Goal: Go to known website: Access a specific website the user already knows

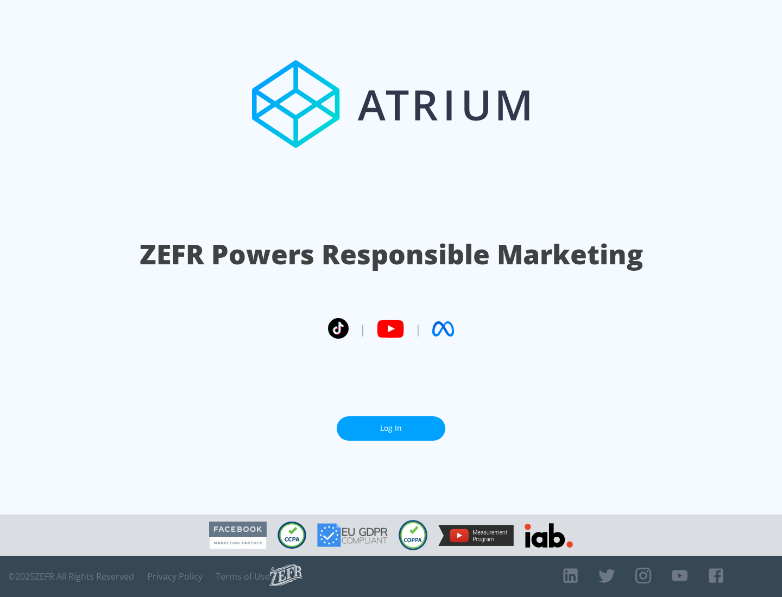
click at [391, 428] on link "Log In" at bounding box center [391, 429] width 109 height 24
